Goal: Task Accomplishment & Management: Manage account settings

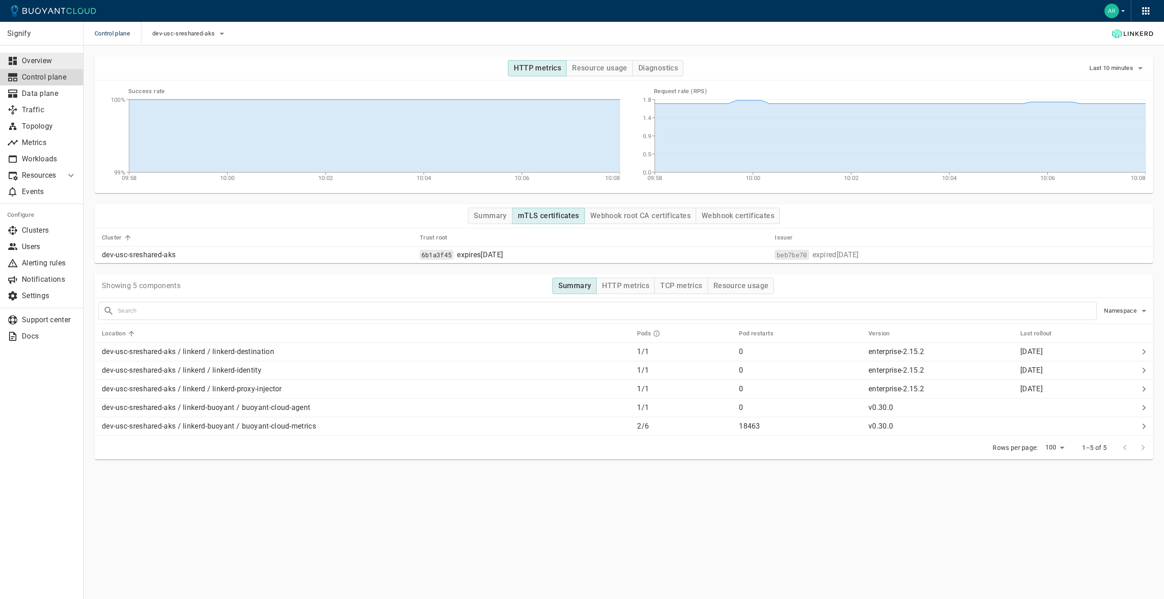
click at [26, 58] on p "Overview" at bounding box center [49, 60] width 55 height 9
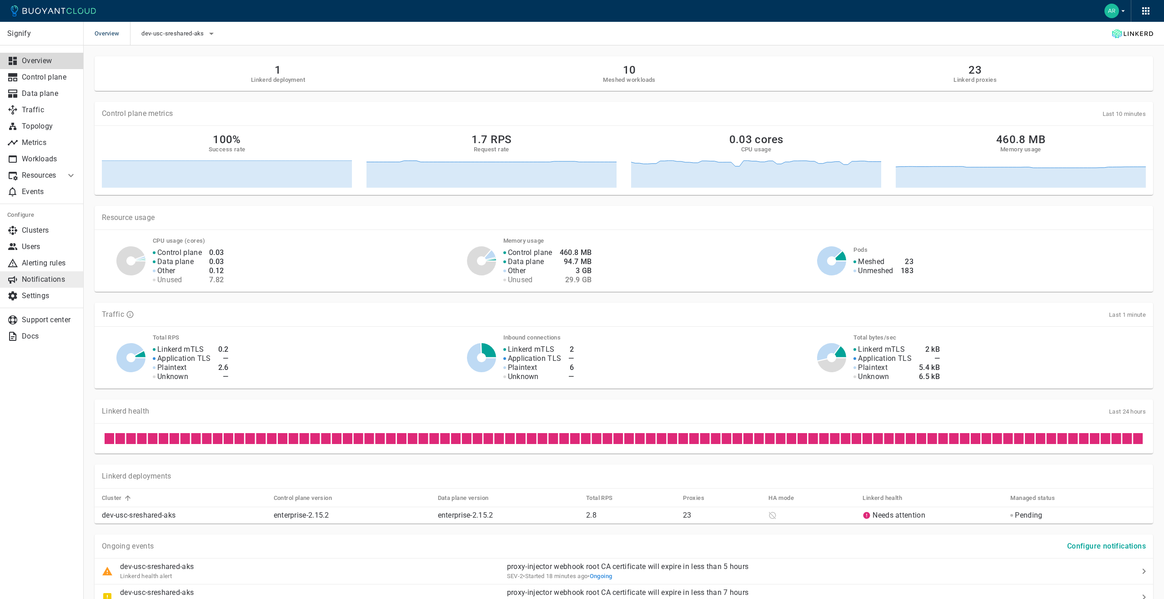
click at [55, 278] on p "Notifications" at bounding box center [49, 279] width 55 height 9
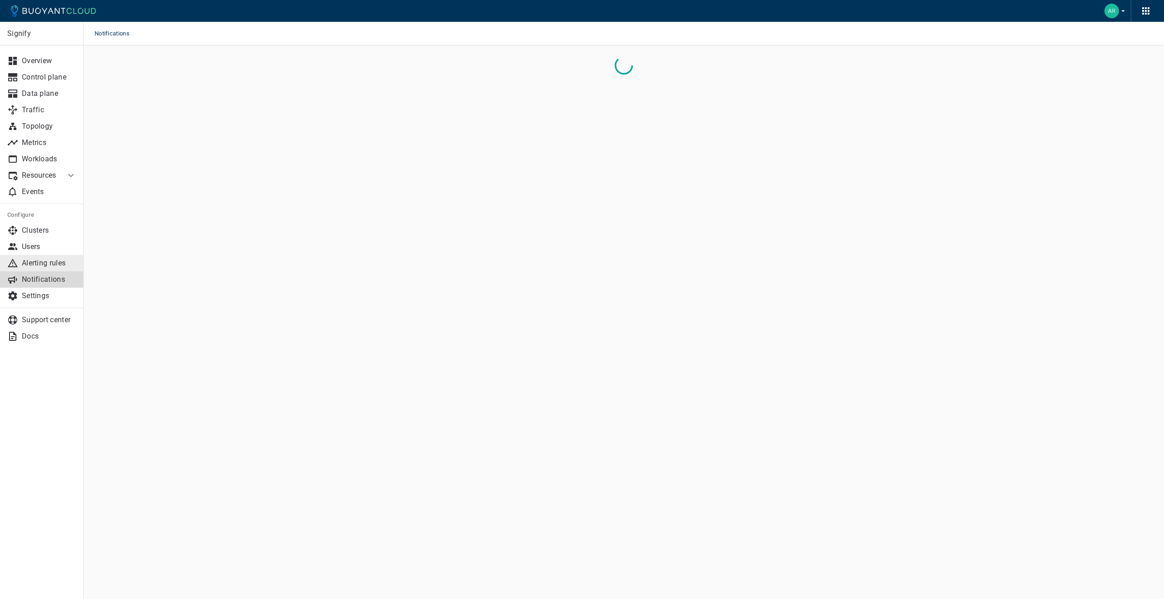
click at [48, 265] on p "Alerting rules" at bounding box center [49, 263] width 55 height 9
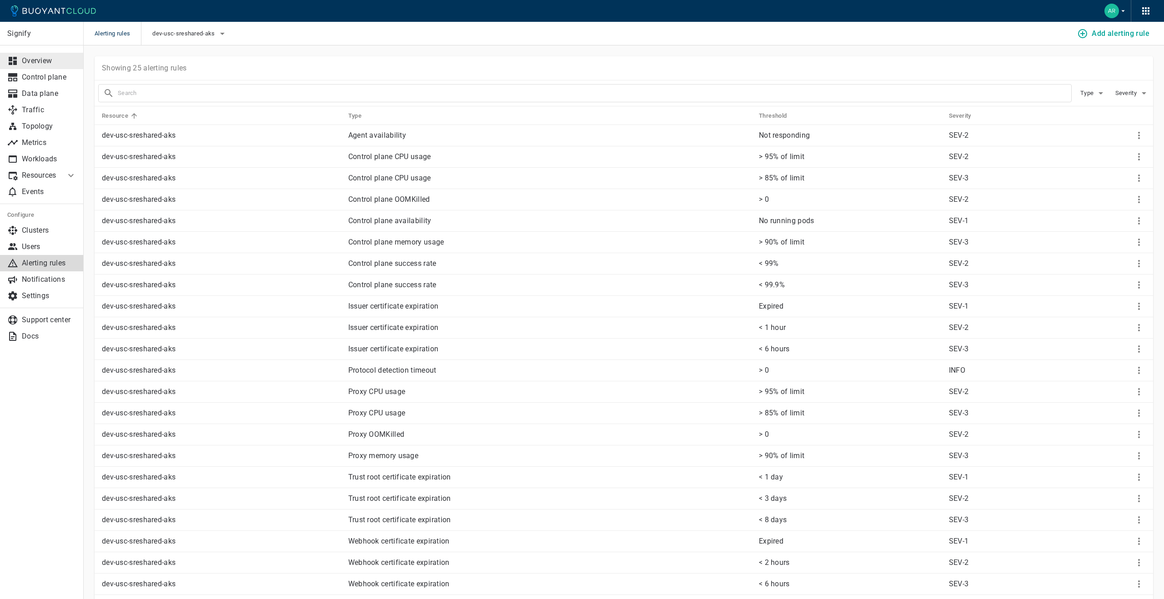
click at [37, 53] on link "Overview" at bounding box center [42, 61] width 84 height 16
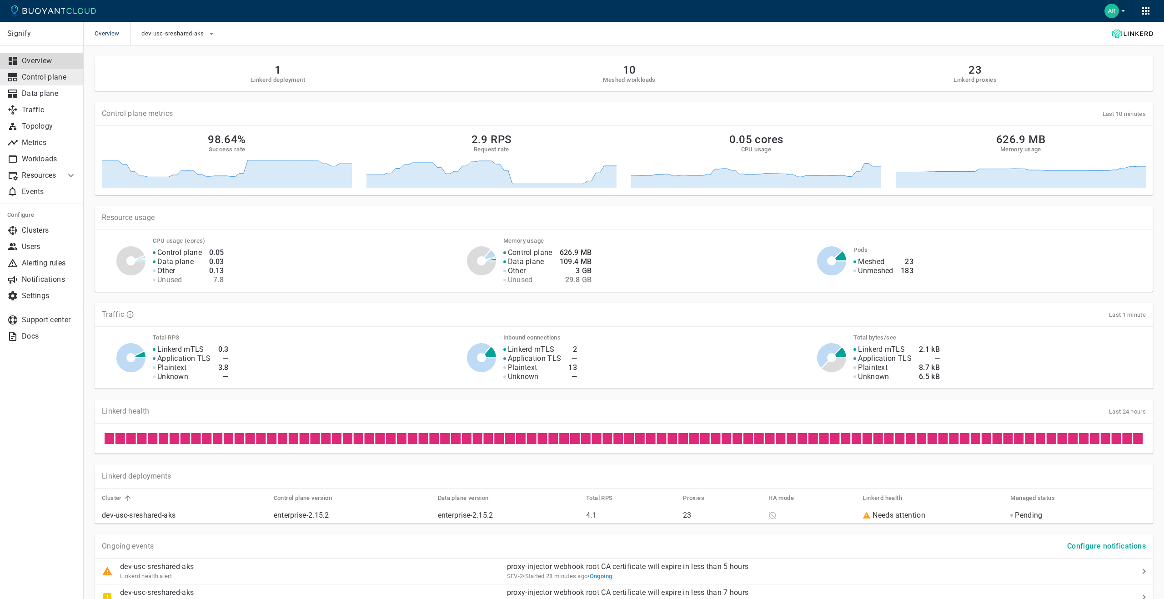
click at [59, 80] on p "Control plane" at bounding box center [49, 77] width 55 height 9
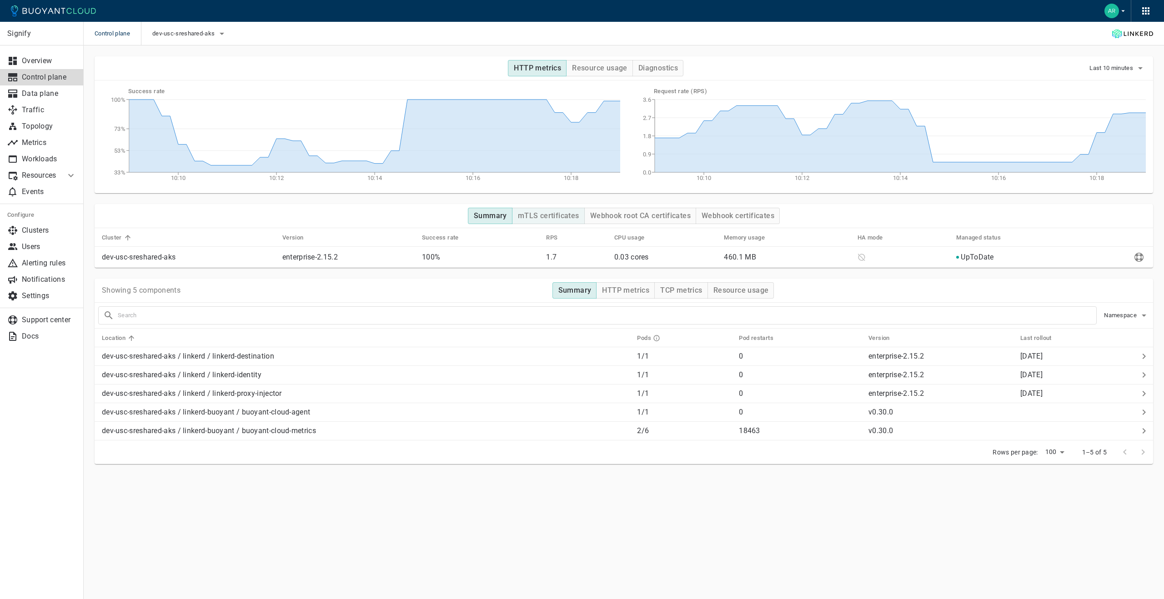
click at [572, 214] on h4 "mTLS certificates" at bounding box center [548, 215] width 61 height 9
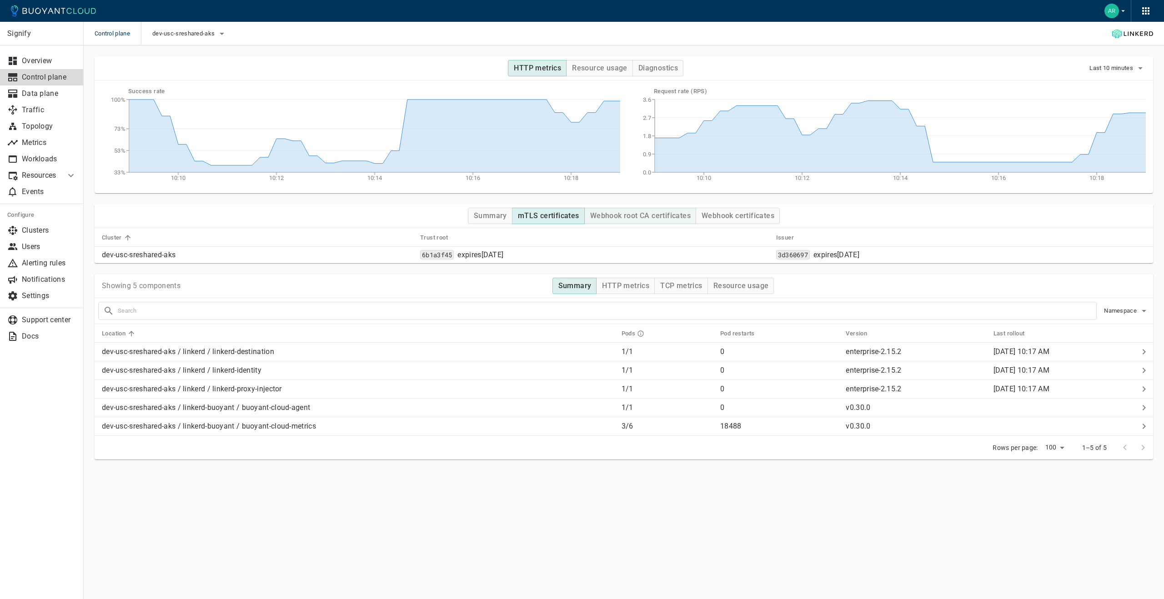
click at [634, 214] on h4 "Webhook root CA certificates" at bounding box center [640, 215] width 101 height 9
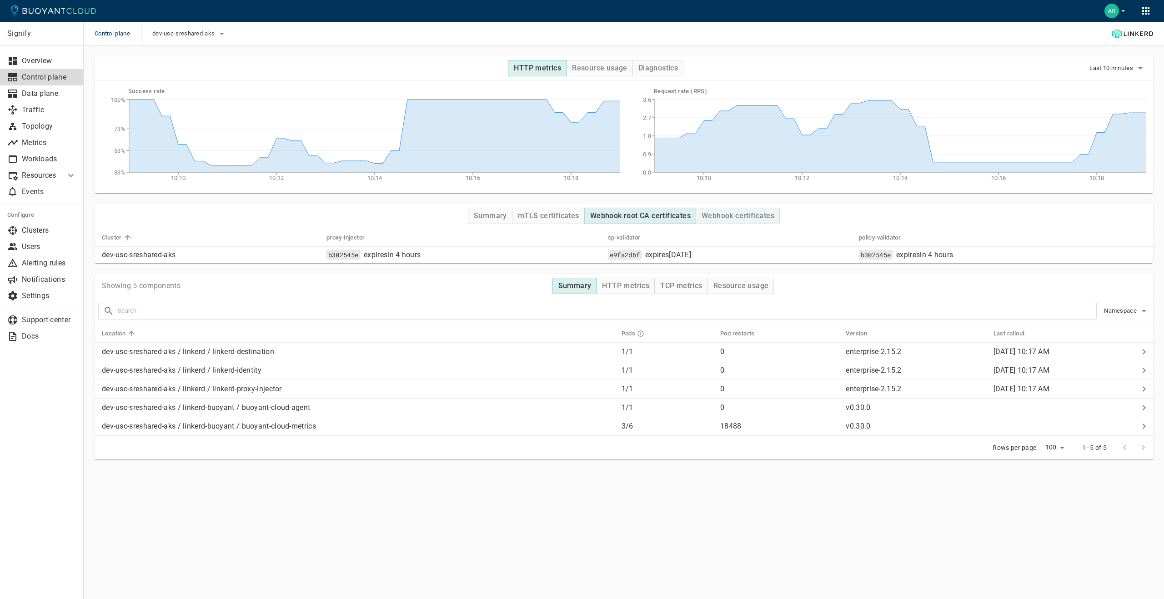
click at [739, 213] on h4 "Webhook certificates" at bounding box center [738, 215] width 73 height 9
click at [45, 65] on p "Overview" at bounding box center [49, 60] width 55 height 9
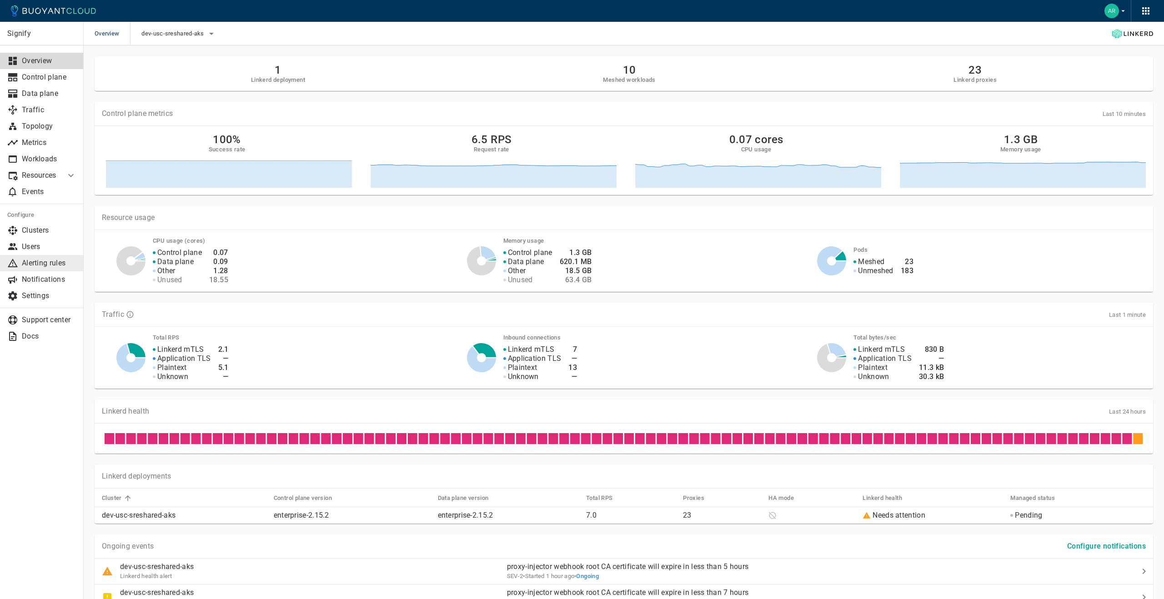
click at [31, 262] on p "Alerting rules" at bounding box center [49, 263] width 55 height 9
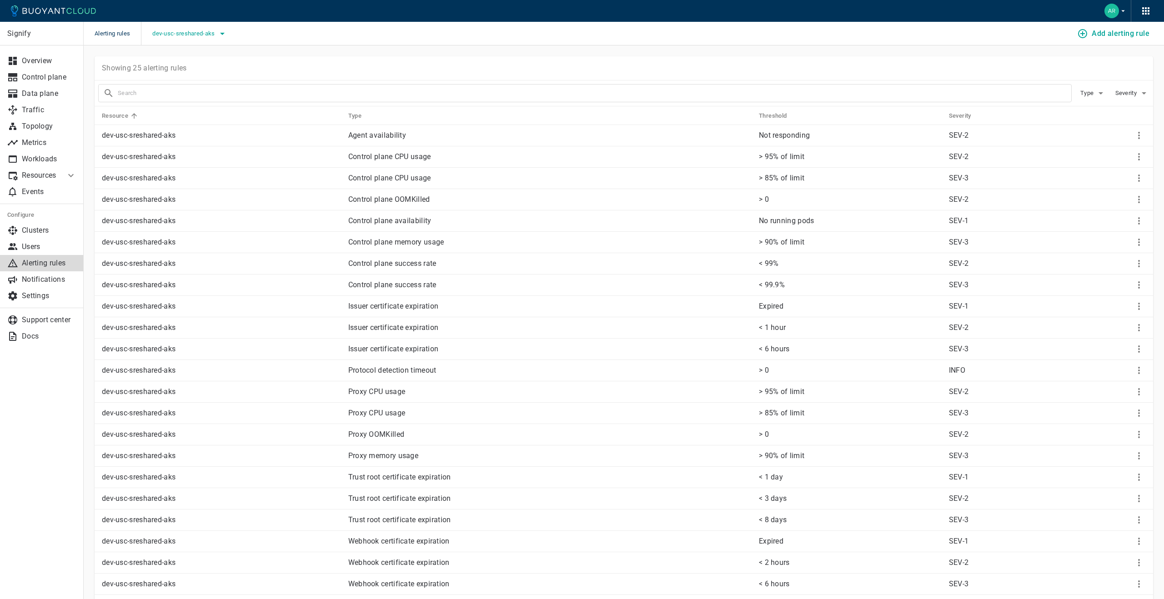
click at [197, 34] on span "dev-usc-sreshared-aks" at bounding box center [184, 33] width 64 height 7
click at [164, 43] on input "dev-usc-shared-aks" at bounding box center [165, 43] width 11 height 11
checkbox input "true"
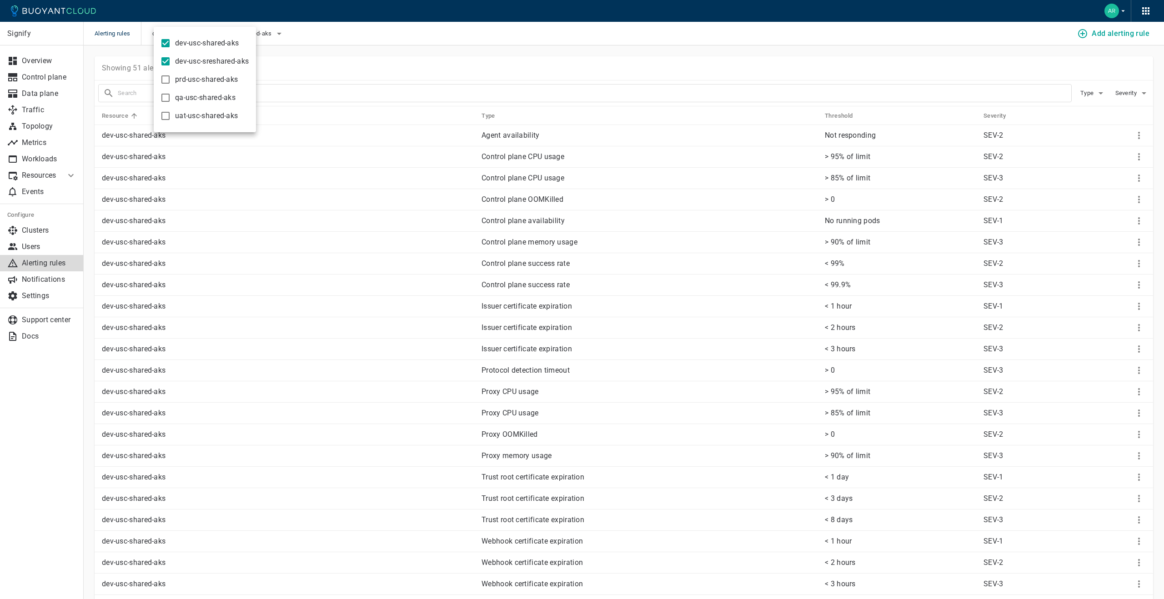
click at [262, 222] on div at bounding box center [582, 299] width 1164 height 599
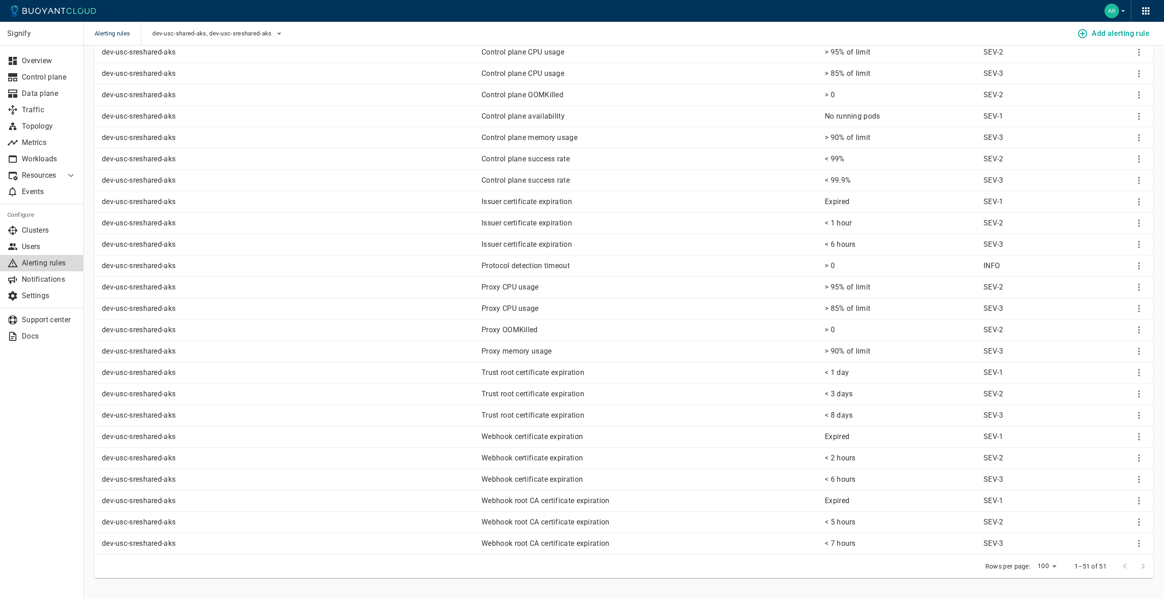
scroll to position [676, 0]
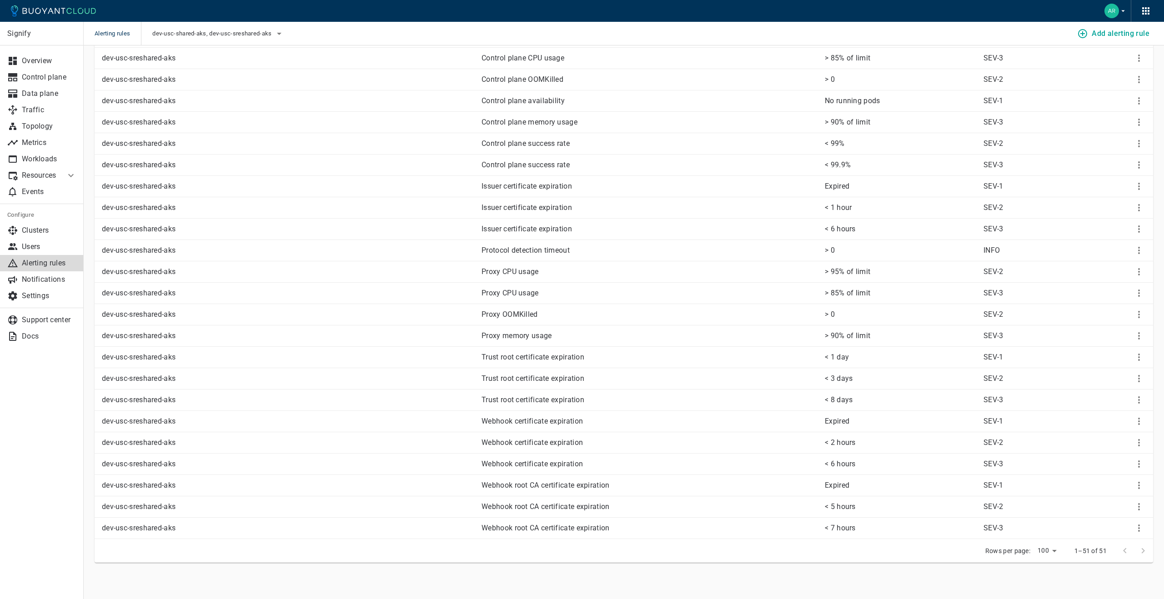
click at [845, 382] on p "< 3 days" at bounding box center [900, 378] width 151 height 9
click at [903, 422] on p "Expired" at bounding box center [900, 421] width 151 height 9
click at [1135, 420] on icon "More" at bounding box center [1139, 421] width 11 height 11
click at [1115, 434] on li "Edit" at bounding box center [1120, 440] width 73 height 16
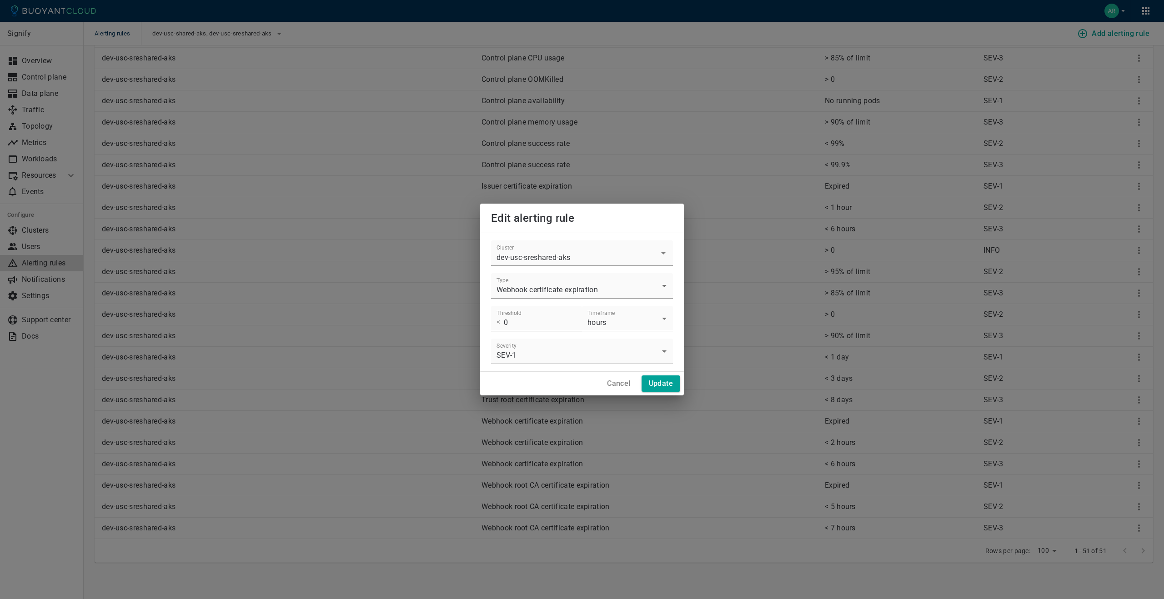
click at [518, 323] on input "0" at bounding box center [543, 318] width 78 height 25
type input "1"
click at [676, 387] on button "Update" at bounding box center [661, 384] width 39 height 16
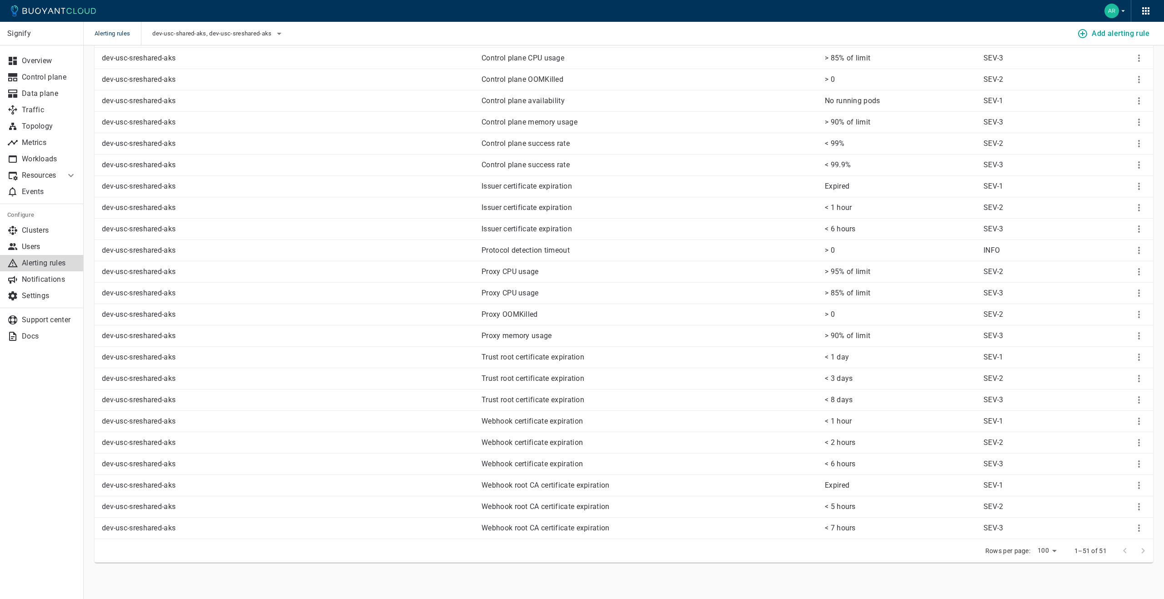
click at [840, 420] on p "< 1 hour" at bounding box center [900, 421] width 151 height 9
click at [1137, 418] on icon "More" at bounding box center [1139, 421] width 11 height 11
click at [1094, 437] on li "Edit" at bounding box center [1120, 440] width 73 height 16
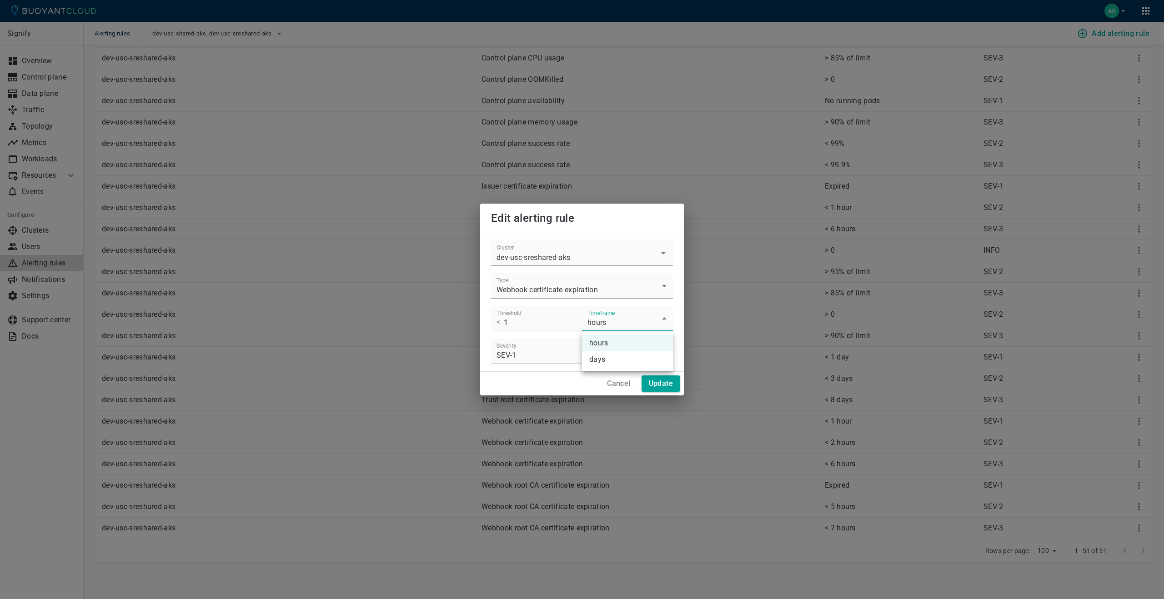
click at [610, 363] on li "days" at bounding box center [627, 360] width 91 height 16
type input "days"
click at [671, 386] on h4 "Update" at bounding box center [661, 383] width 24 height 9
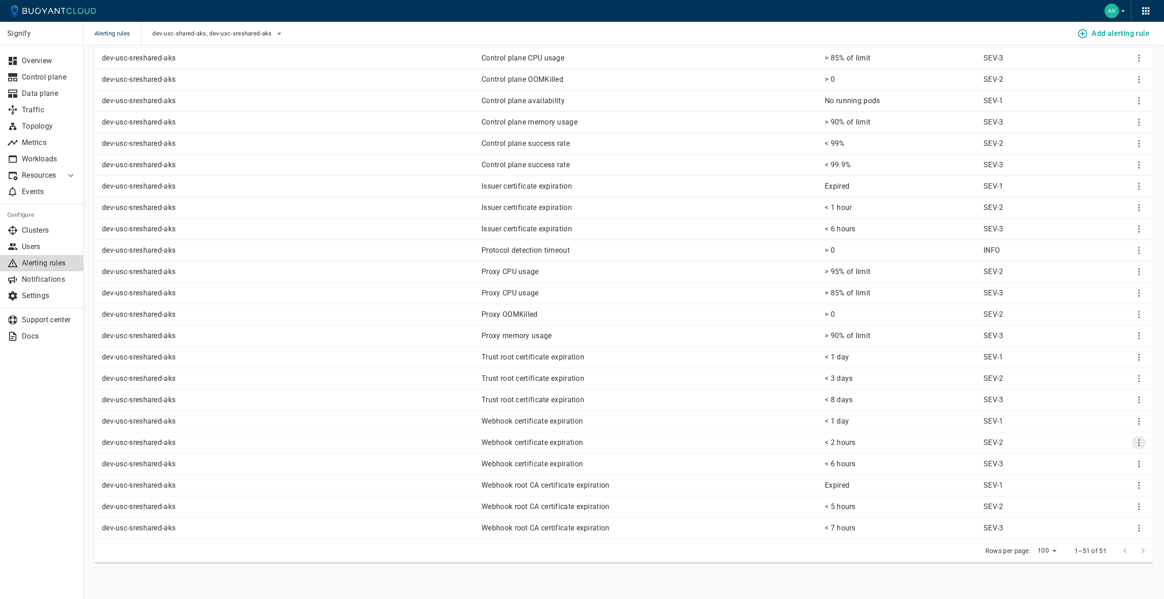
click at [1141, 445] on icon "More" at bounding box center [1139, 443] width 11 height 11
click at [1111, 460] on li "Edit" at bounding box center [1120, 461] width 73 height 16
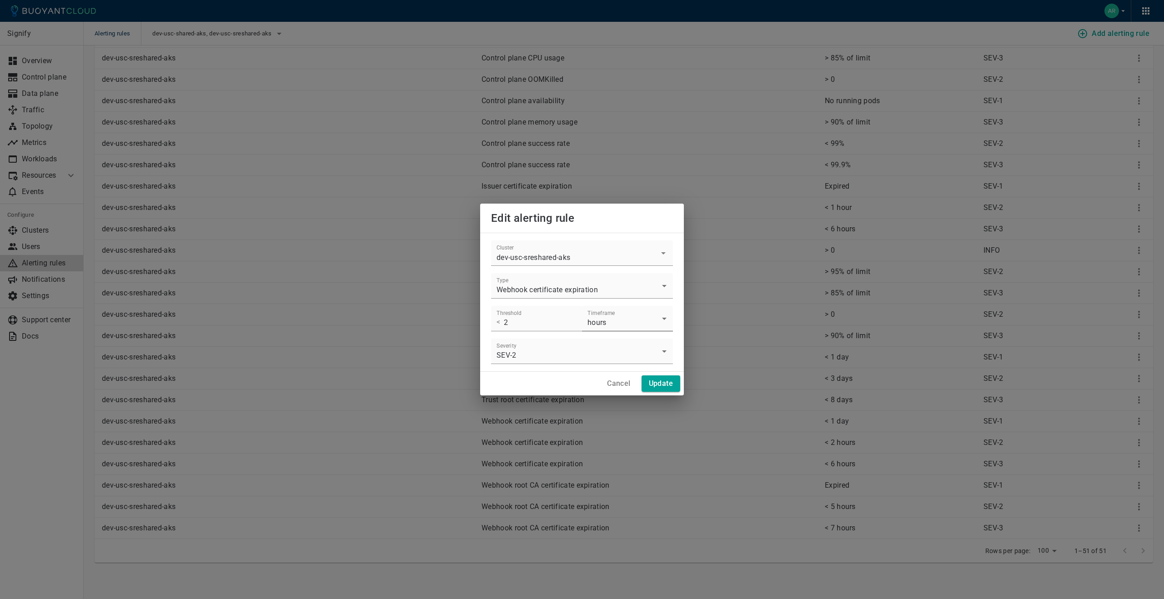
click at [632, 356] on li "days" at bounding box center [627, 360] width 91 height 16
type input "days"
click at [667, 382] on h4 "Update" at bounding box center [661, 383] width 24 height 9
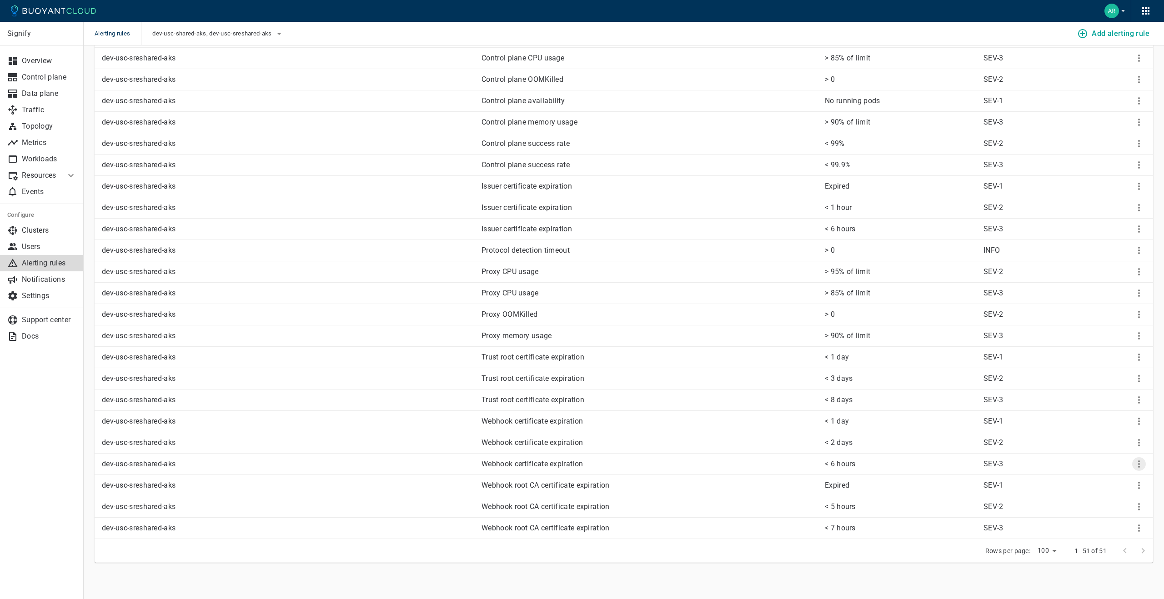
click at [1138, 464] on icon "More" at bounding box center [1139, 464] width 11 height 11
click at [1103, 483] on li "Edit" at bounding box center [1120, 483] width 73 height 16
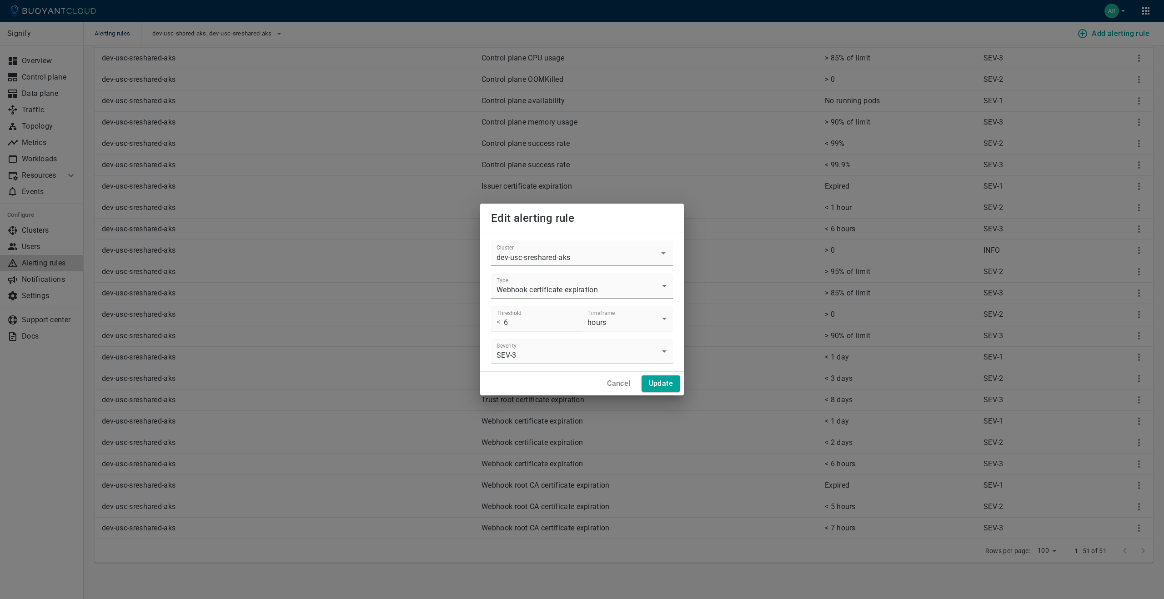
click at [527, 322] on input "6" at bounding box center [543, 318] width 78 height 25
type input "3"
click at [598, 353] on li "days" at bounding box center [627, 360] width 91 height 16
type input "days"
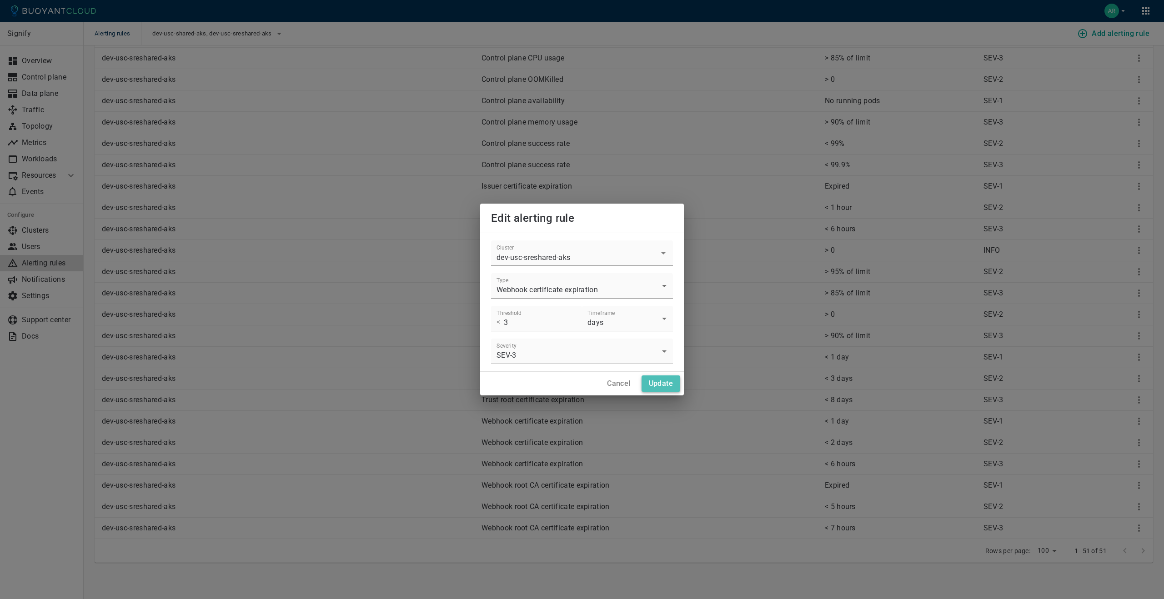
click at [661, 391] on button "Update" at bounding box center [661, 384] width 39 height 16
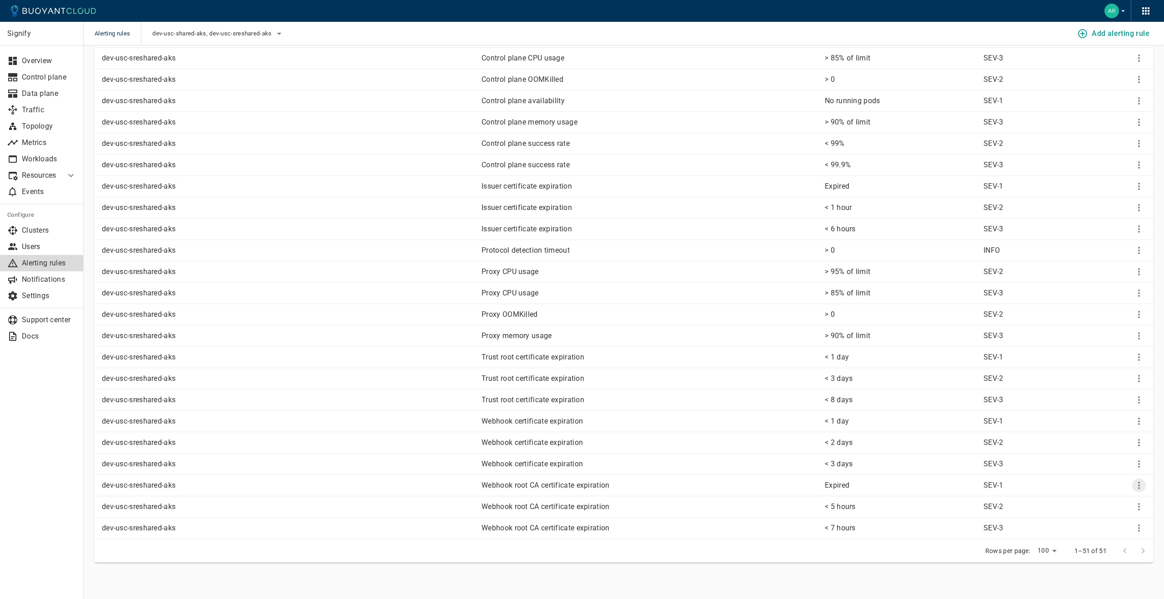
click at [1137, 485] on icon "More" at bounding box center [1139, 485] width 11 height 11
click at [1116, 501] on li "Edit" at bounding box center [1120, 504] width 73 height 16
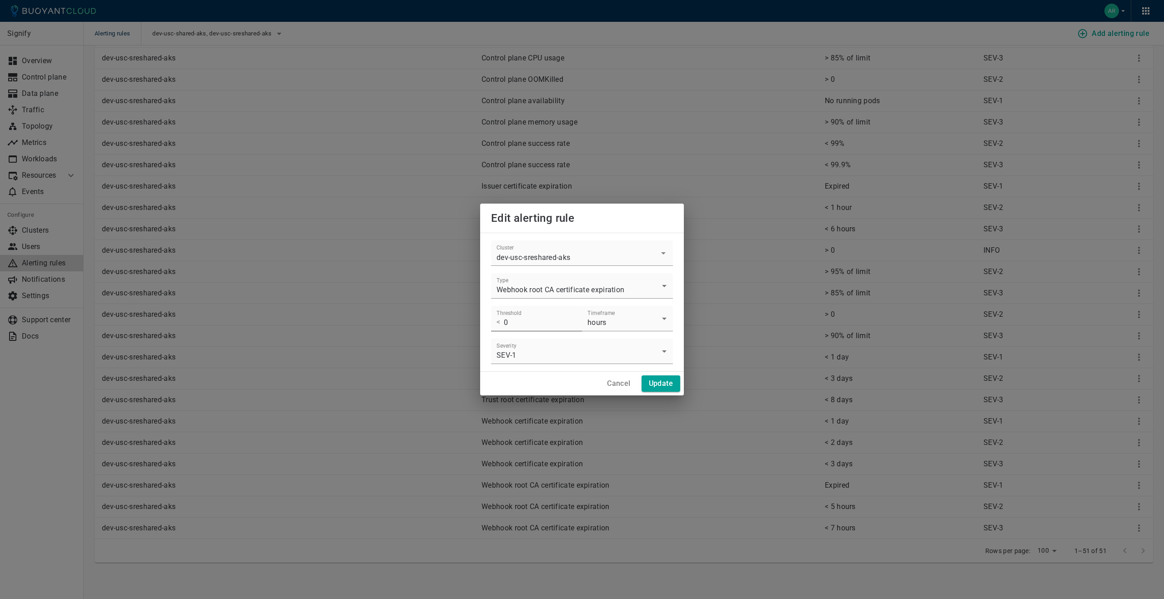
click at [514, 318] on input "0" at bounding box center [543, 318] width 78 height 25
type input "1"
click at [624, 357] on li "days" at bounding box center [627, 360] width 91 height 16
type input "days"
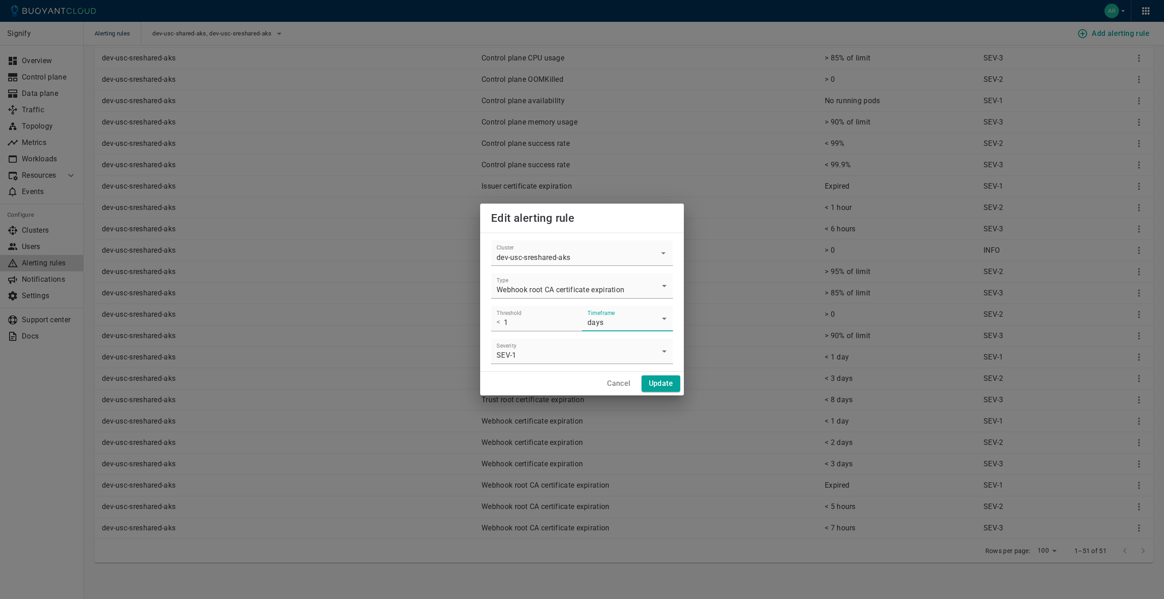
click at [671, 392] on div "Cancel Update" at bounding box center [582, 384] width 204 height 24
click at [670, 386] on h4 "Update" at bounding box center [661, 383] width 24 height 9
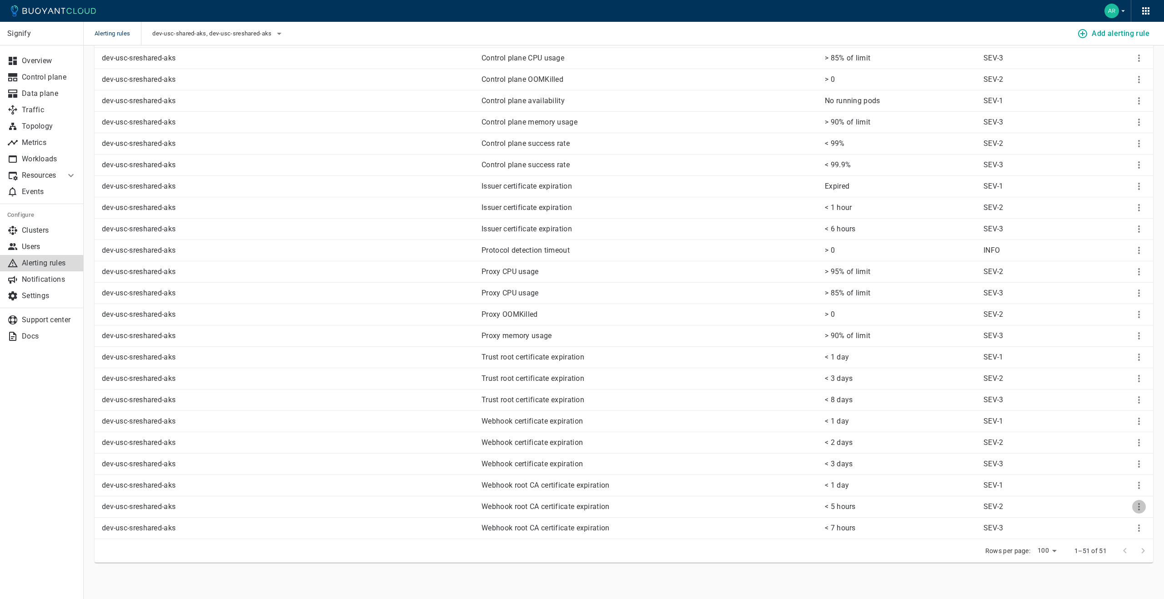
click at [1137, 506] on icon "More" at bounding box center [1139, 507] width 11 height 11
click at [1103, 520] on li "Edit" at bounding box center [1120, 526] width 73 height 16
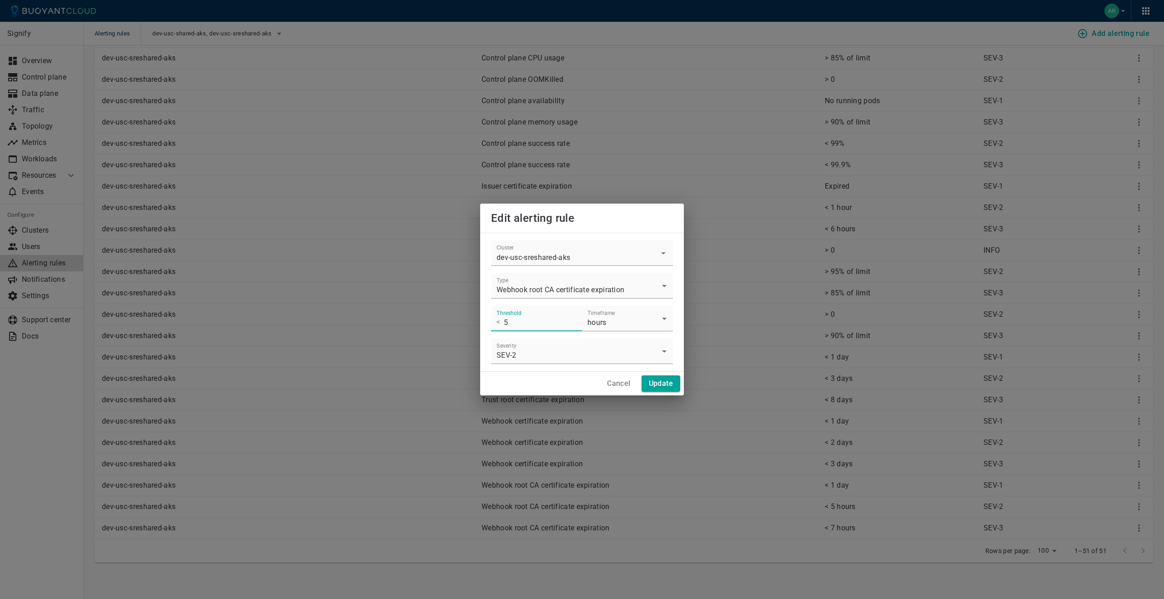
click at [554, 325] on input "5" at bounding box center [543, 318] width 78 height 25
click at [554, 325] on input "2" at bounding box center [543, 318] width 78 height 25
type input "2"
click at [628, 355] on li "days" at bounding box center [627, 360] width 91 height 16
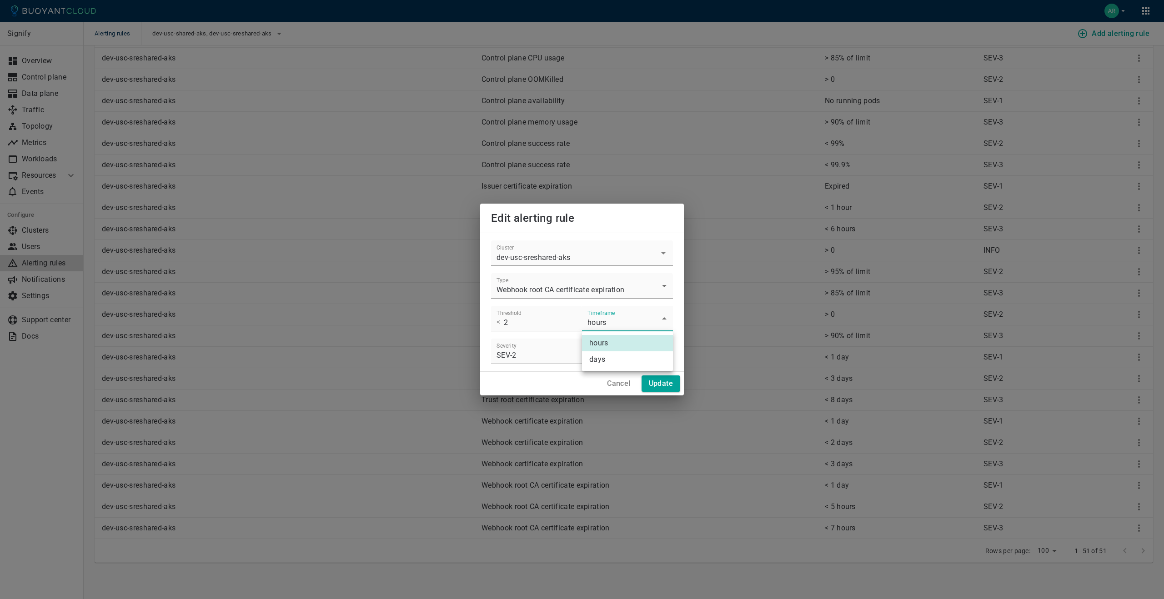
type input "days"
click at [650, 387] on h4 "Update" at bounding box center [661, 383] width 24 height 9
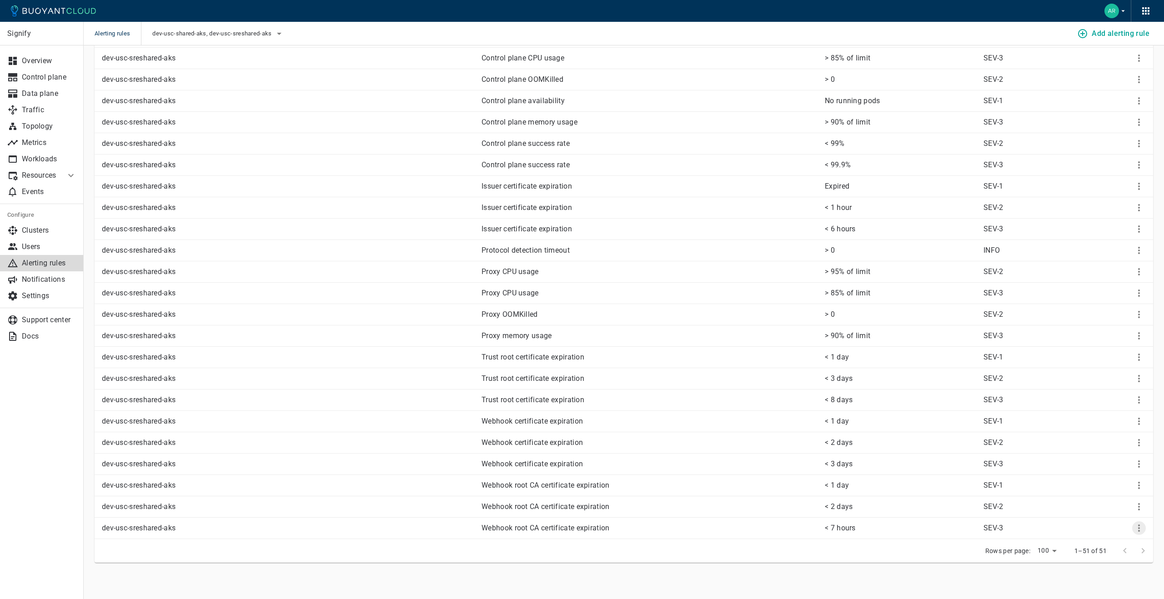
click at [1139, 527] on icon "More" at bounding box center [1139, 528] width 11 height 11
click at [1100, 543] on li "Edit" at bounding box center [1120, 547] width 73 height 16
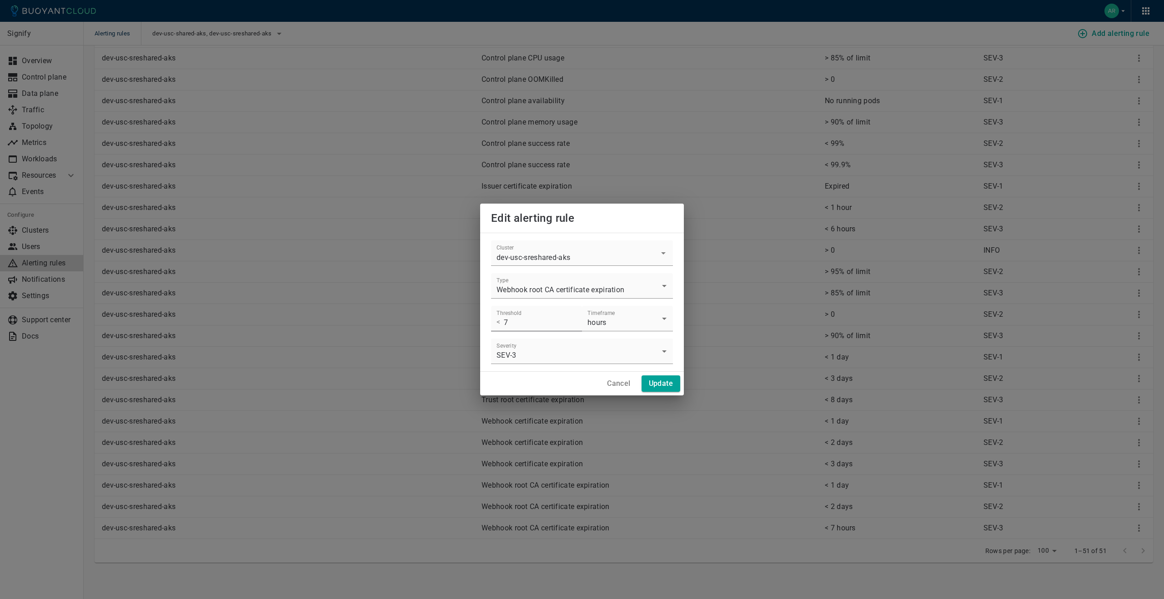
click at [553, 326] on input "7" at bounding box center [543, 318] width 78 height 25
type input "3"
click at [619, 357] on li "days" at bounding box center [627, 360] width 91 height 16
type input "days"
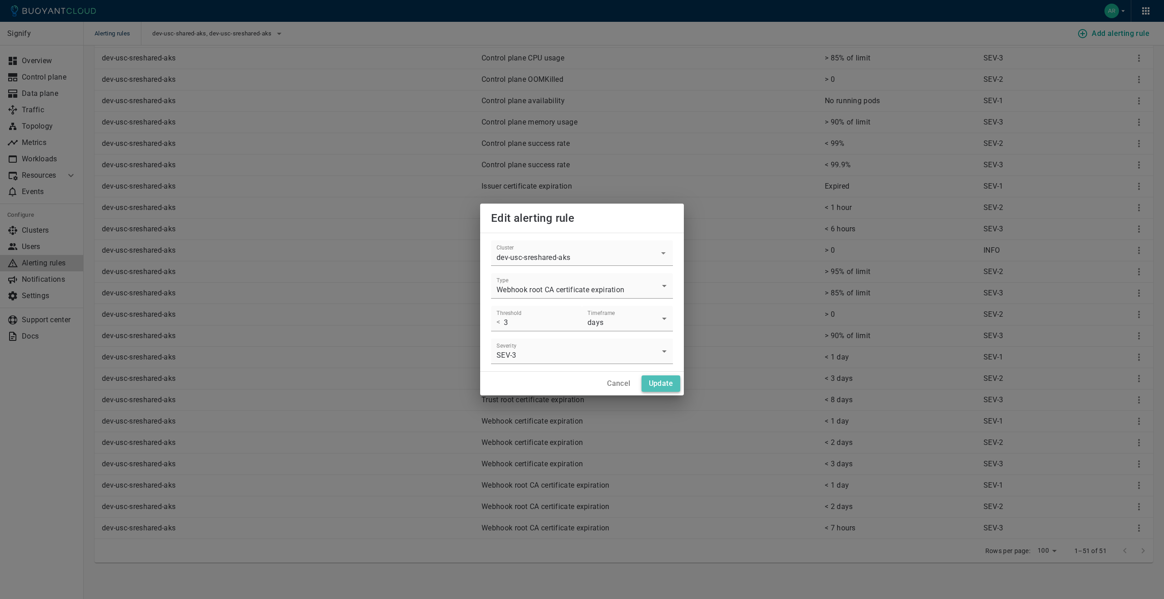
click at [667, 389] on button "Update" at bounding box center [661, 384] width 39 height 16
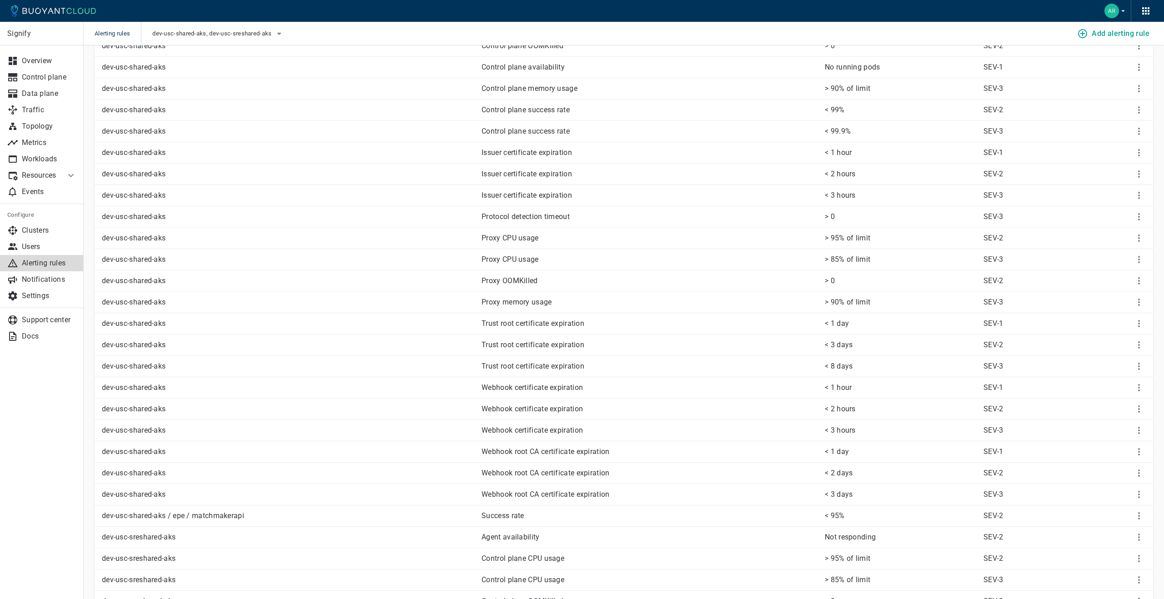
scroll to position [0, 0]
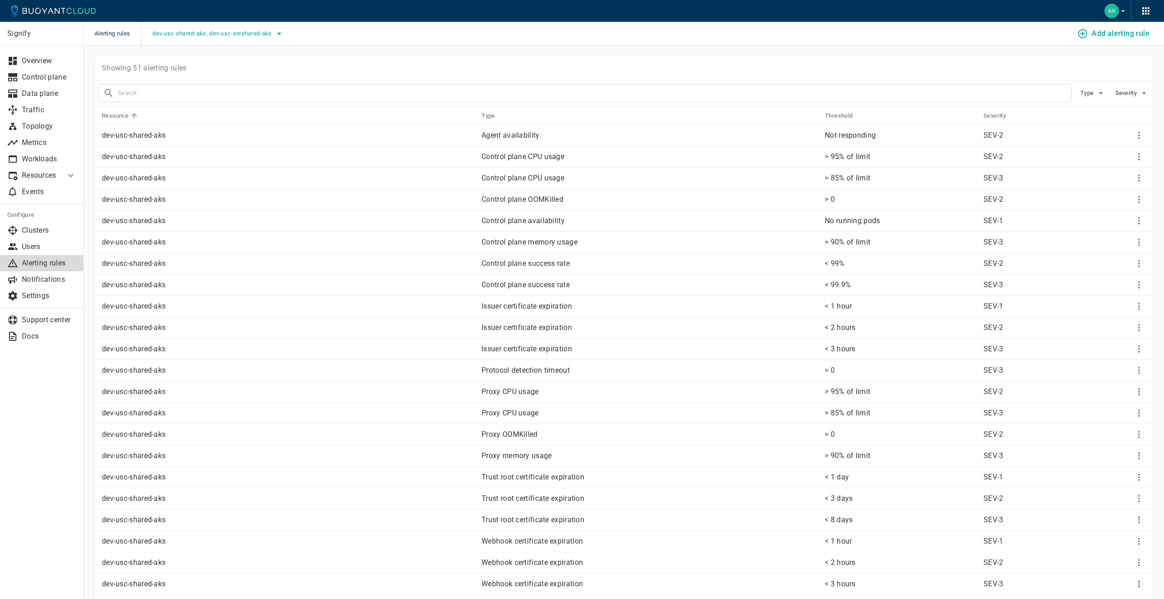
click at [180, 30] on span "dev-usc-shared-aks, dev-usc-sreshared-aks" at bounding box center [212, 33] width 121 height 7
click at [164, 45] on input "dev-usc-shared-aks" at bounding box center [165, 43] width 11 height 11
checkbox input "false"
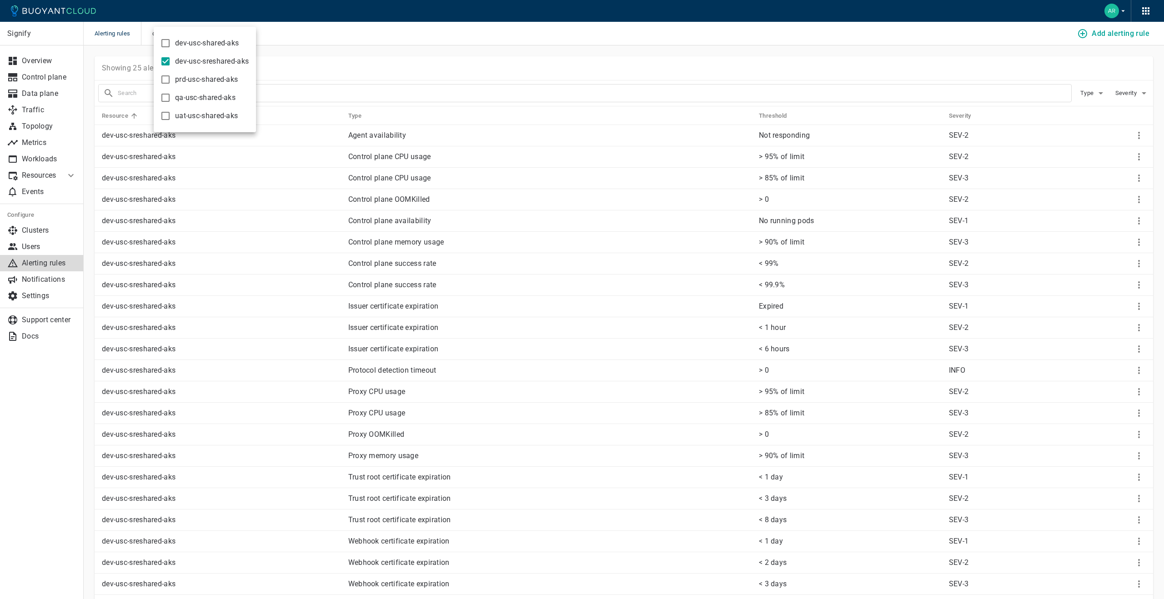
click at [44, 65] on div at bounding box center [582, 299] width 1164 height 599
click at [44, 65] on p "Overview" at bounding box center [49, 60] width 55 height 9
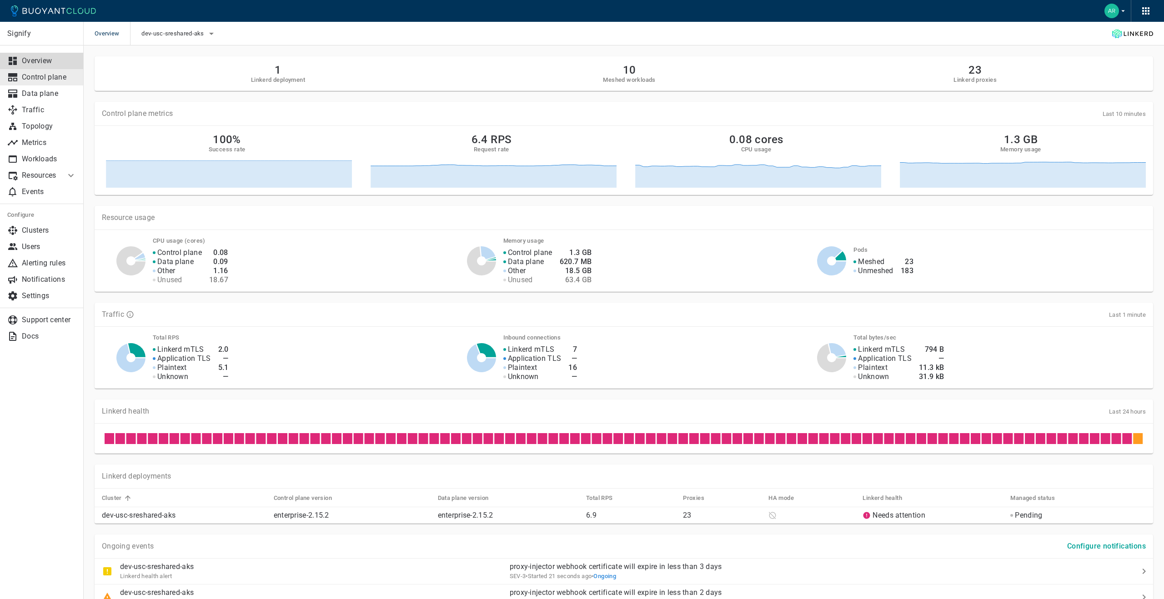
click at [52, 78] on p "Control plane" at bounding box center [49, 77] width 55 height 9
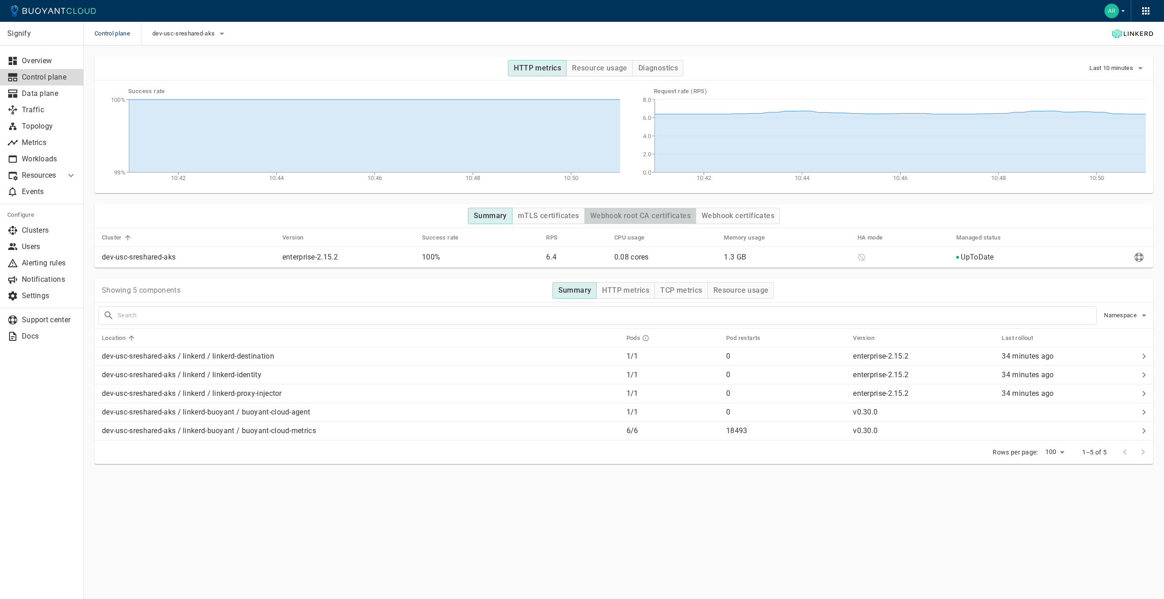
click at [639, 218] on h4 "Webhook root CA certificates" at bounding box center [640, 215] width 101 height 9
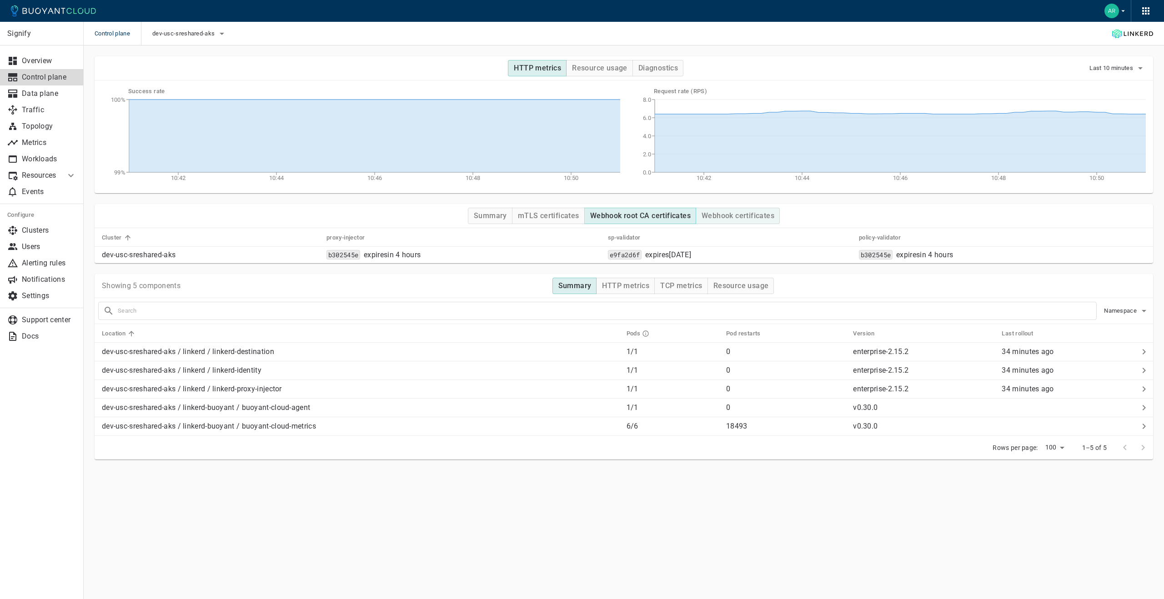
click at [697, 215] on button "Webhook certificates" at bounding box center [738, 216] width 84 height 16
click at [211, 35] on span "dev-usc-sreshared-aks" at bounding box center [184, 33] width 64 height 7
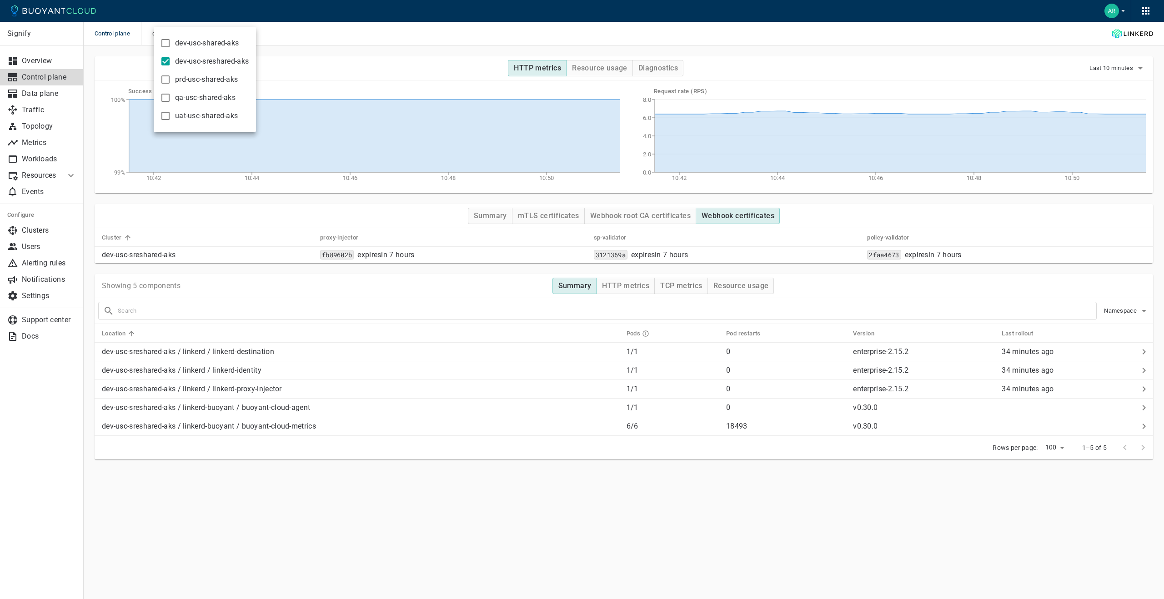
click at [204, 43] on span "dev-usc-shared-aks" at bounding box center [207, 43] width 64 height 9
click at [171, 43] on input "dev-usc-shared-aks" at bounding box center [165, 43] width 11 height 11
checkbox input "true"
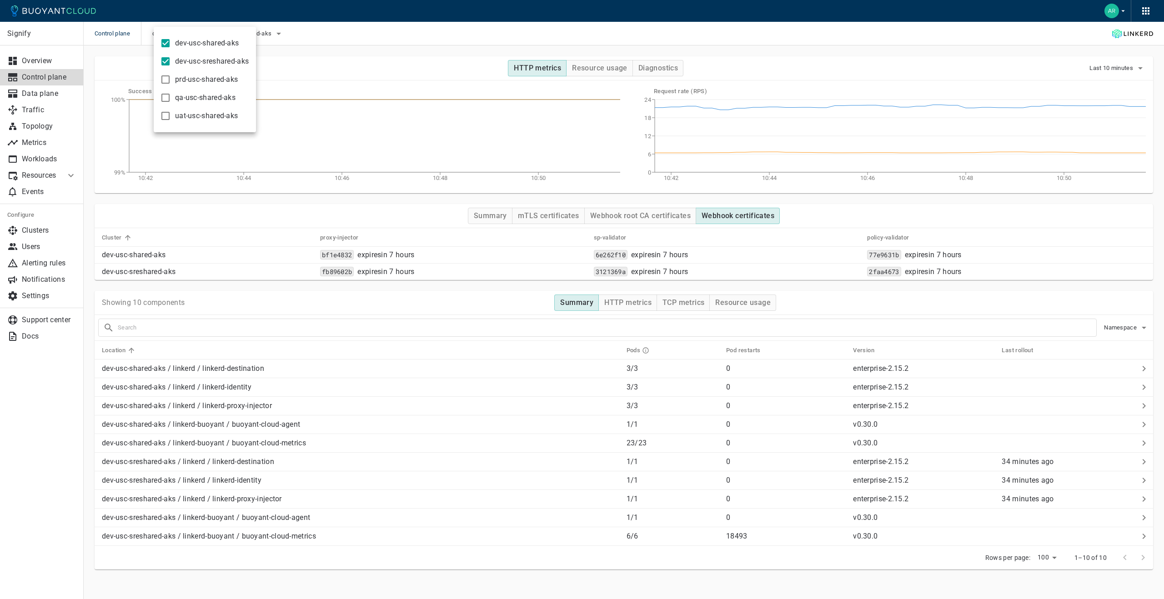
click at [664, 216] on div at bounding box center [582, 299] width 1164 height 599
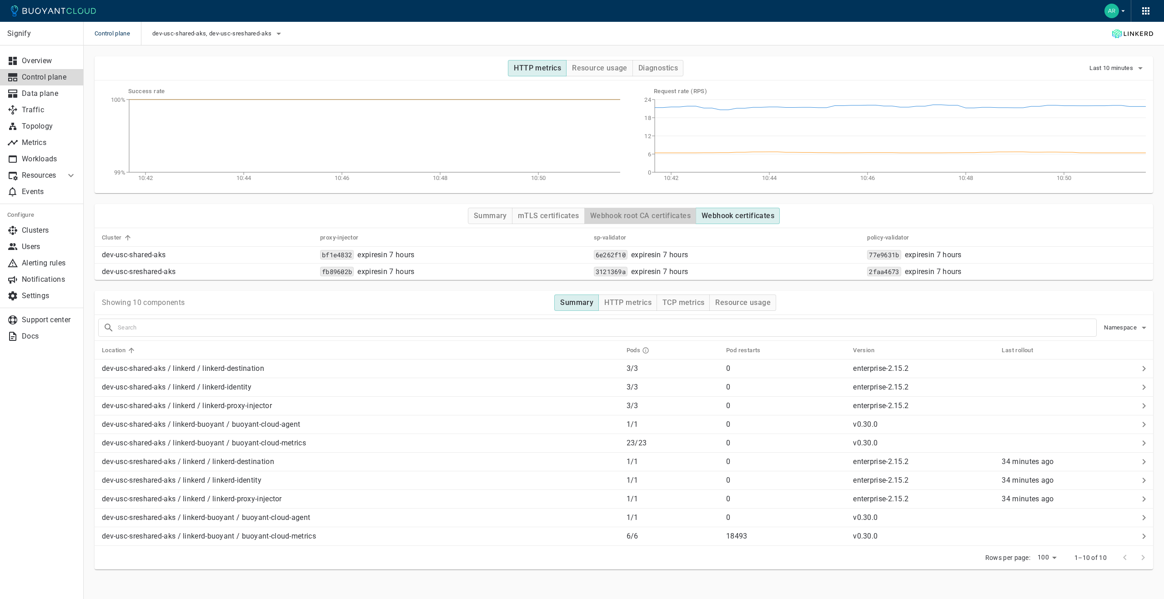
click at [664, 216] on h4 "Webhook root CA certificates" at bounding box center [640, 215] width 101 height 9
click at [173, 35] on span "dev-usc-shared-aks, dev-usc-sreshared-aks" at bounding box center [212, 33] width 121 height 7
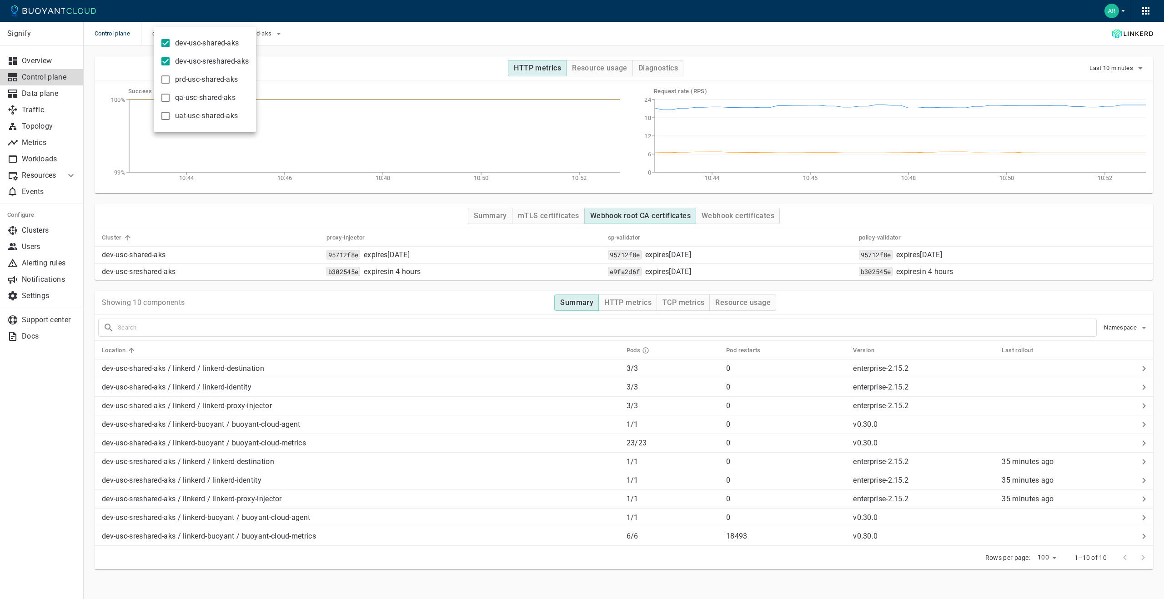
click at [172, 44] on label "dev-usc-shared-aks" at bounding box center [197, 43] width 83 height 18
click at [171, 44] on input "dev-usc-shared-aks" at bounding box center [165, 43] width 11 height 11
checkbox input "false"
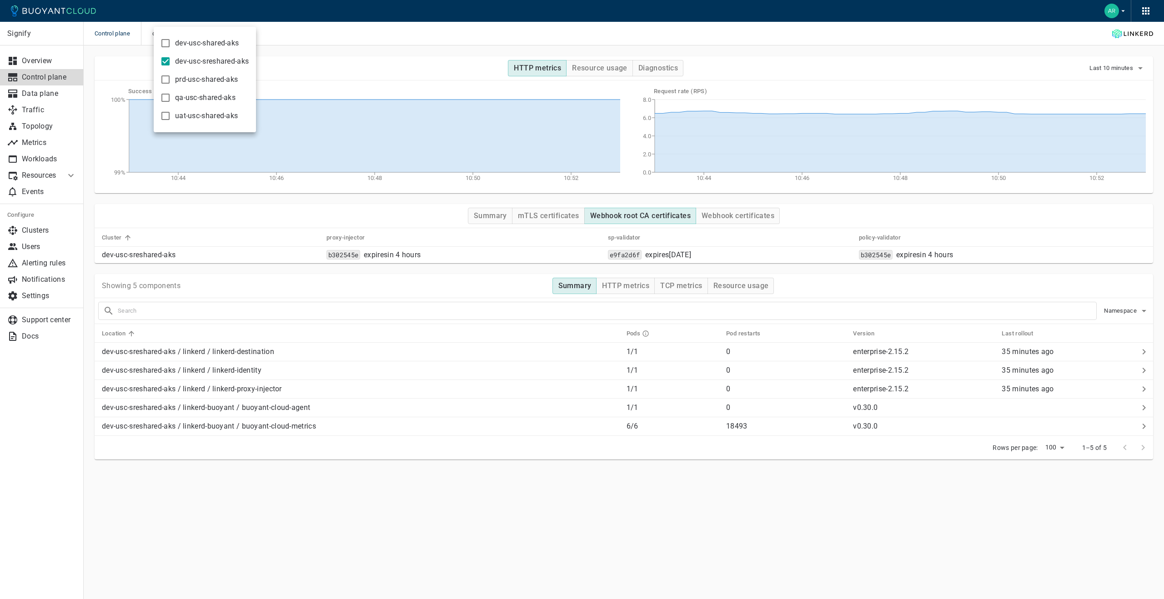
click at [53, 61] on div at bounding box center [582, 299] width 1164 height 599
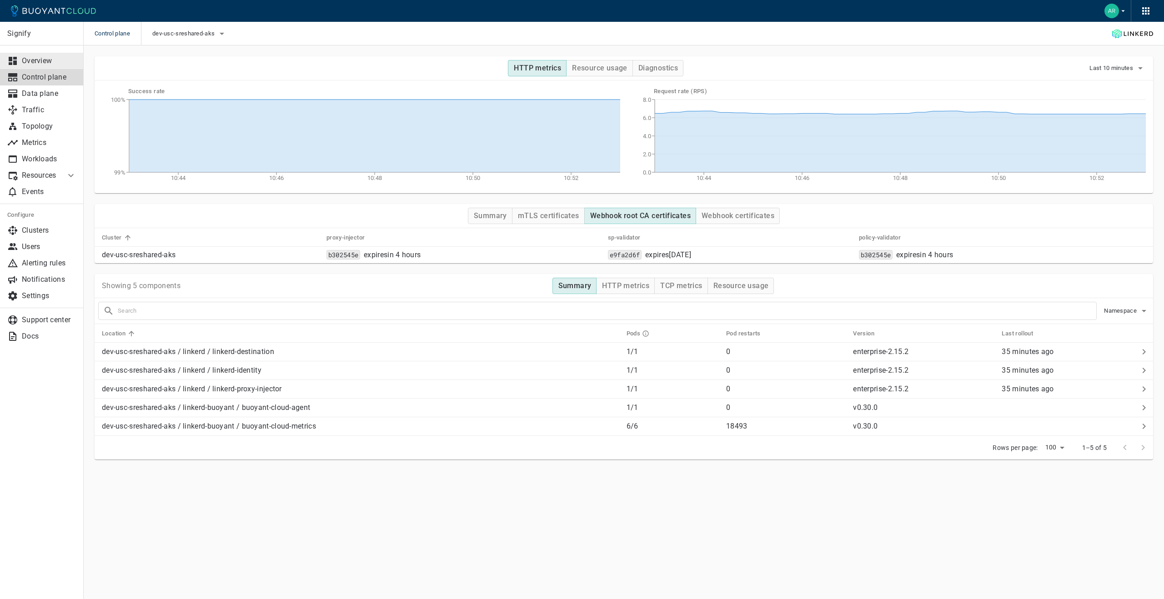
click at [47, 61] on p "Overview" at bounding box center [49, 60] width 55 height 9
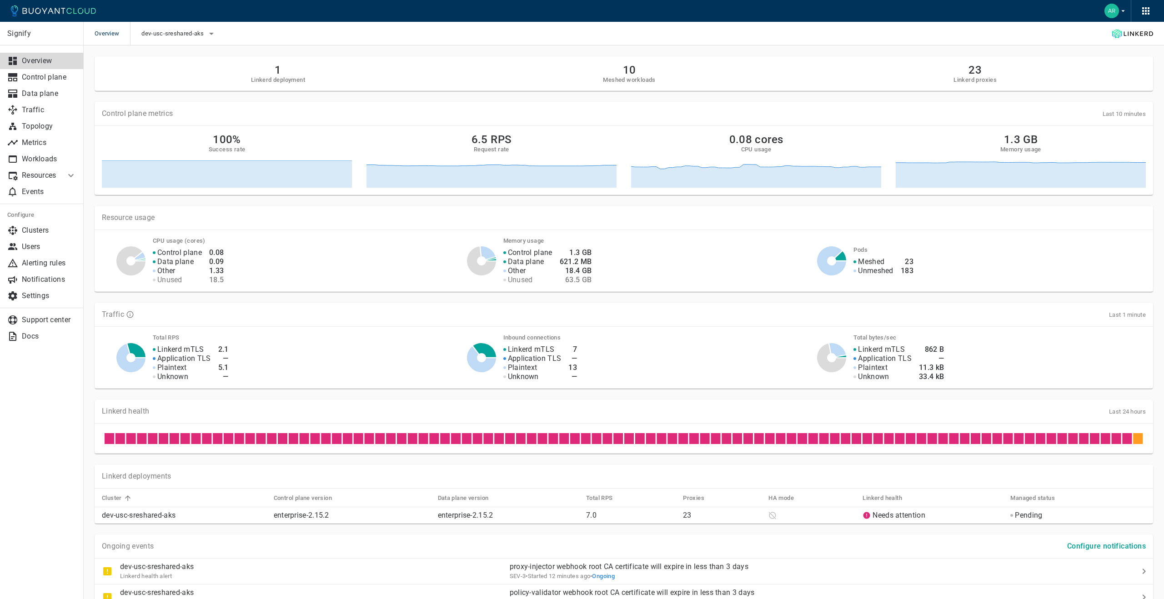
click at [1069, 344] on div "Linkerd mTLS Application TLS Plaintext Unknown 862 B — 11.3 kB 33.4 kB" at bounding box center [994, 357] width 303 height 47
click at [36, 81] on p "Control plane" at bounding box center [49, 77] width 55 height 9
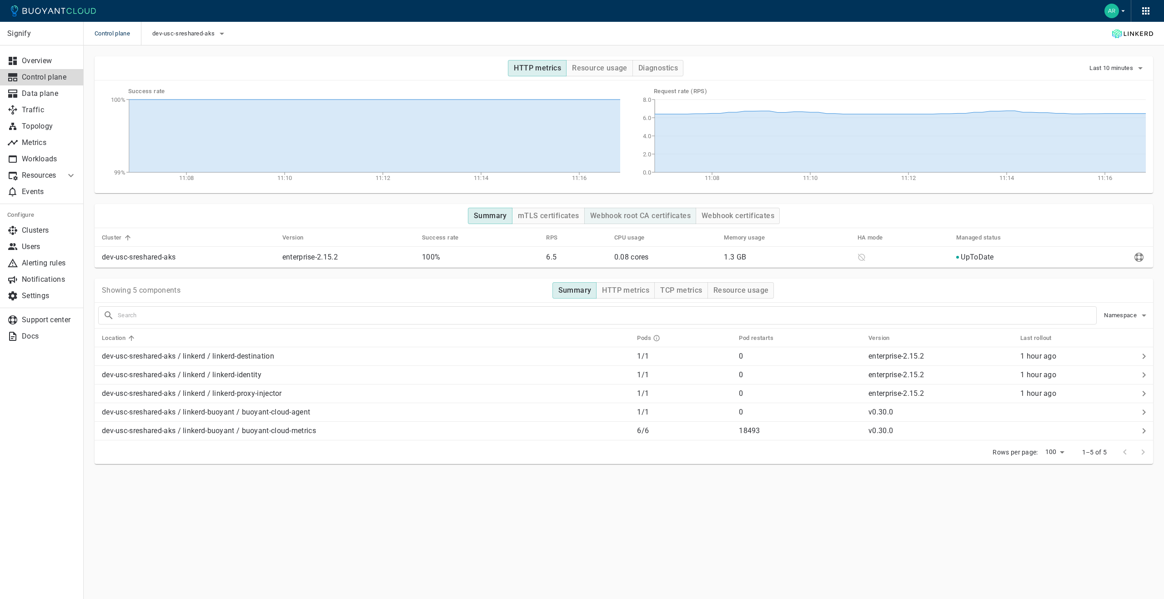
click at [623, 216] on h4 "Webhook root CA certificates" at bounding box center [640, 215] width 101 height 9
